Goal: Information Seeking & Learning: Learn about a topic

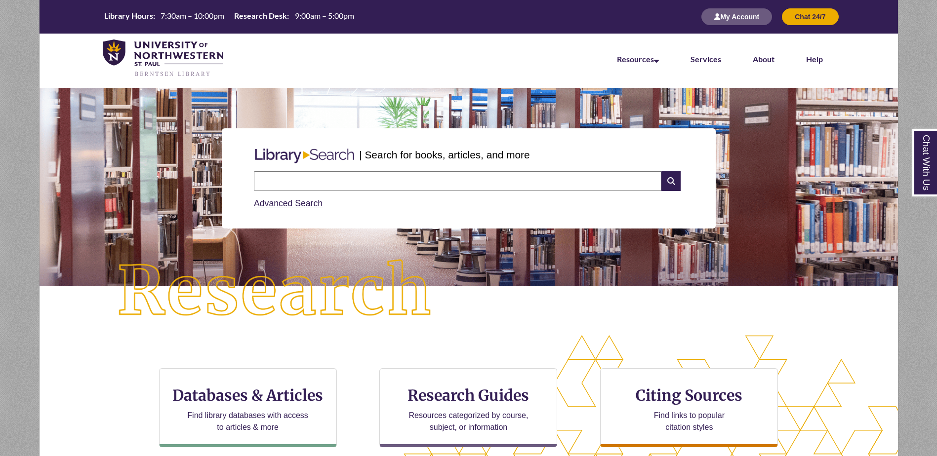
click at [313, 187] on input "text" at bounding box center [457, 181] width 407 height 20
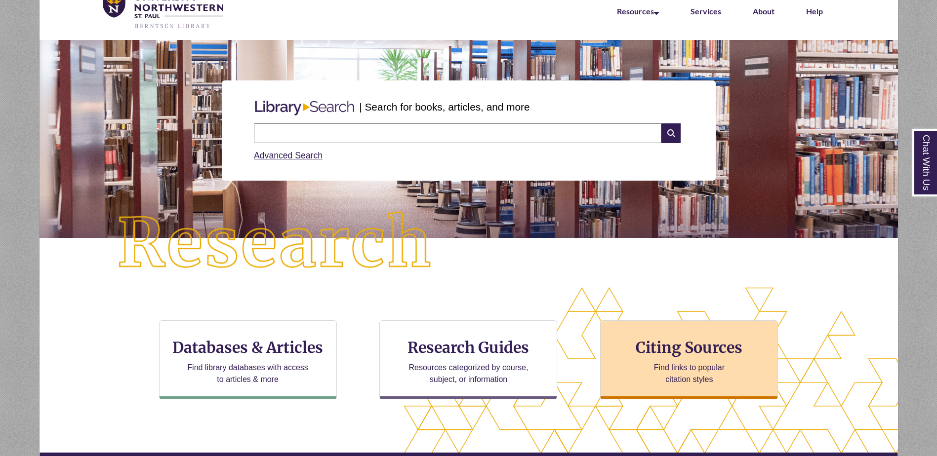
scroll to position [49, 0]
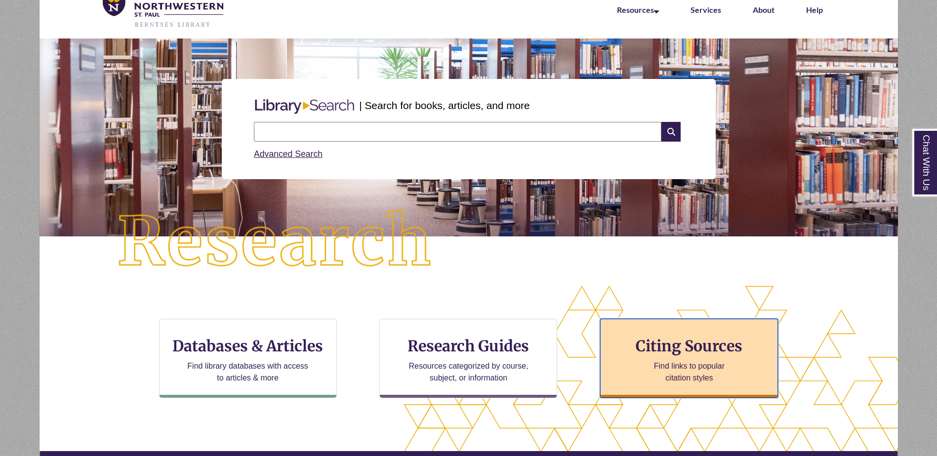
click at [700, 378] on p "Find links to popular citation styles" at bounding box center [689, 373] width 96 height 24
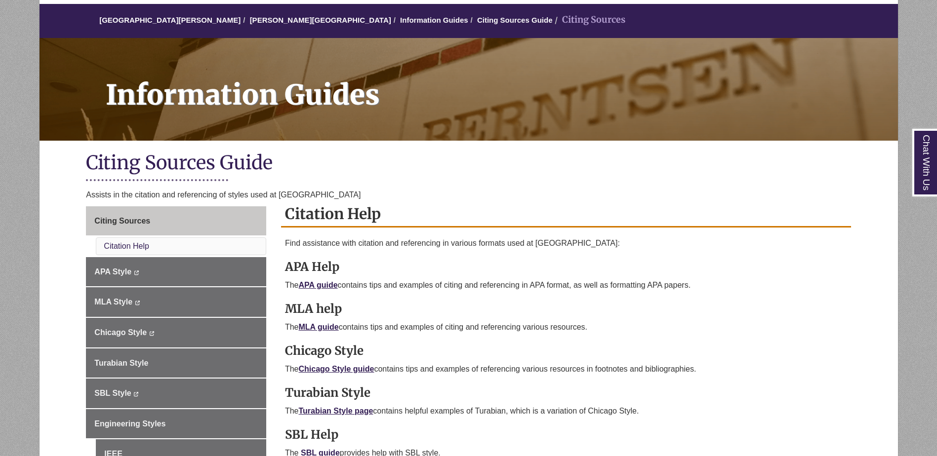
scroll to position [99, 0]
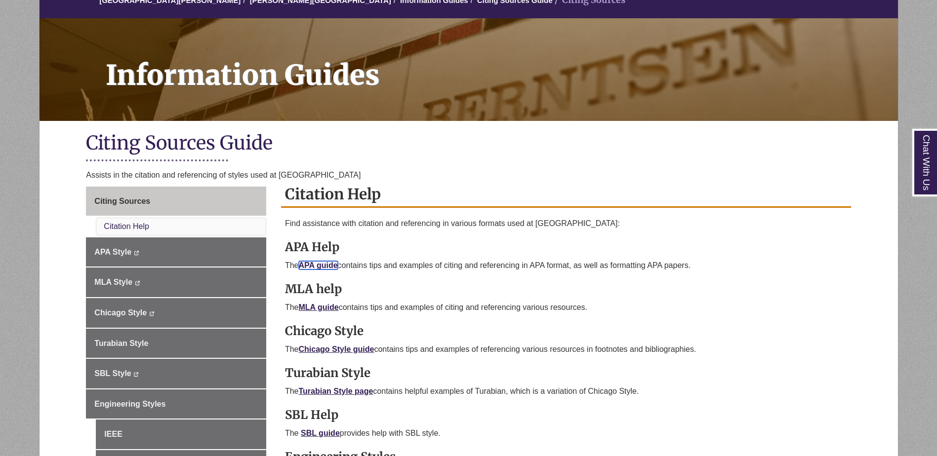
click at [312, 267] on link "APA guide" at bounding box center [318, 265] width 39 height 8
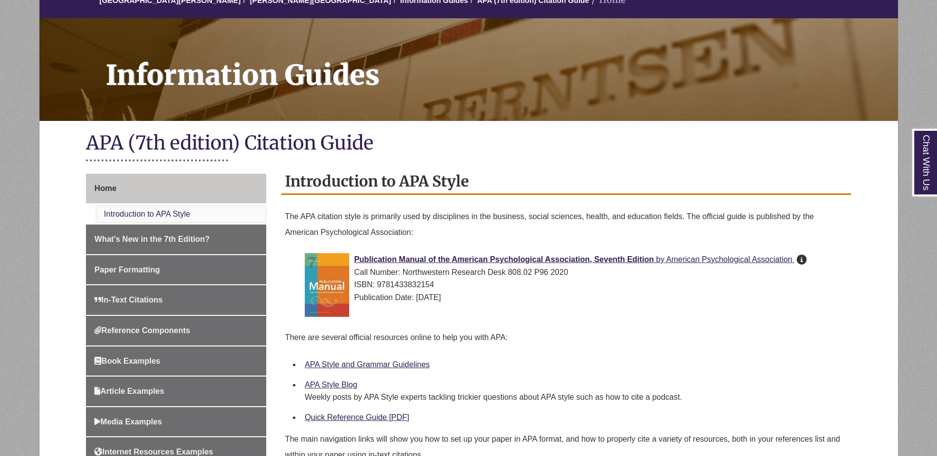
scroll to position [148, 0]
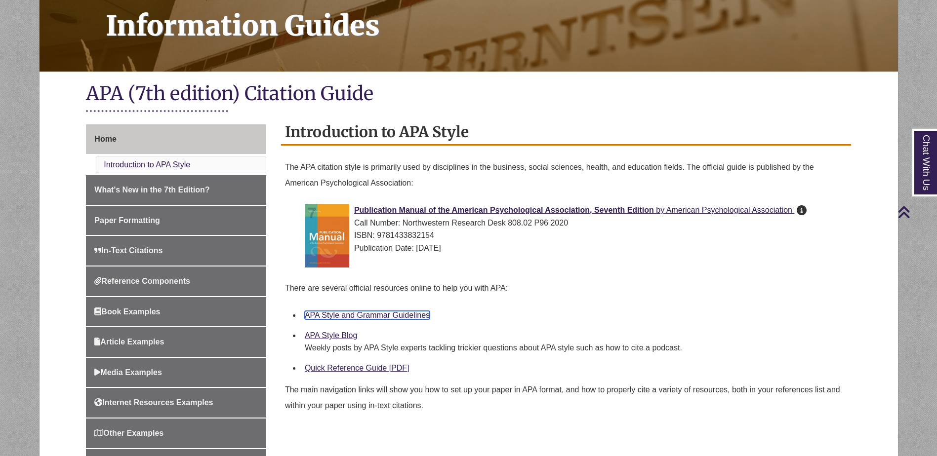
click at [403, 315] on link "APA Style and Grammar Guidelines" at bounding box center [367, 315] width 125 height 8
